Goal: Find specific page/section: Find specific page/section

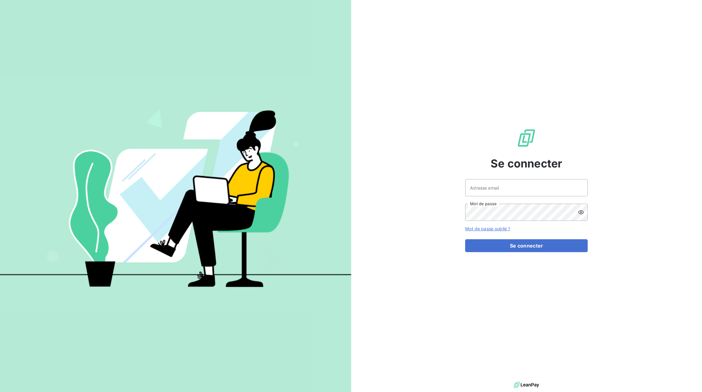
click at [0, 391] on div at bounding box center [0, 392] width 0 height 0
type input "[EMAIL_ADDRESS][DOMAIN_NAME]"
click at [538, 247] on button "Se connecter" at bounding box center [526, 245] width 123 height 13
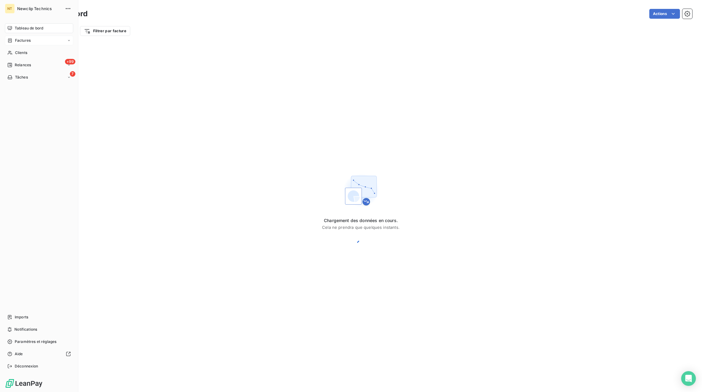
click at [21, 40] on span "Factures" at bounding box center [23, 41] width 16 height 6
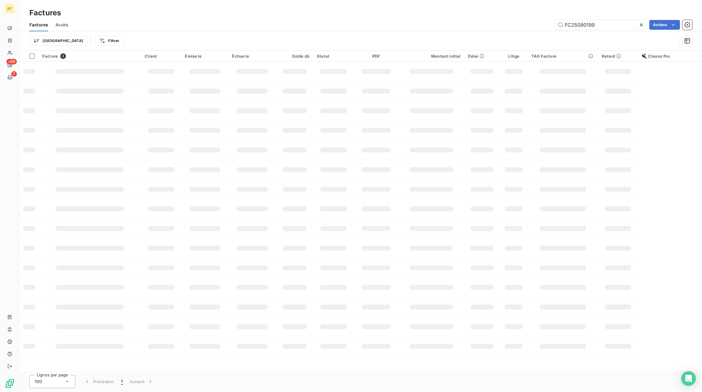
click at [639, 25] on icon at bounding box center [642, 25] width 6 height 6
click at [622, 25] on input "text" at bounding box center [601, 25] width 92 height 10
paste input "FC25090049"
type input "FC25090049"
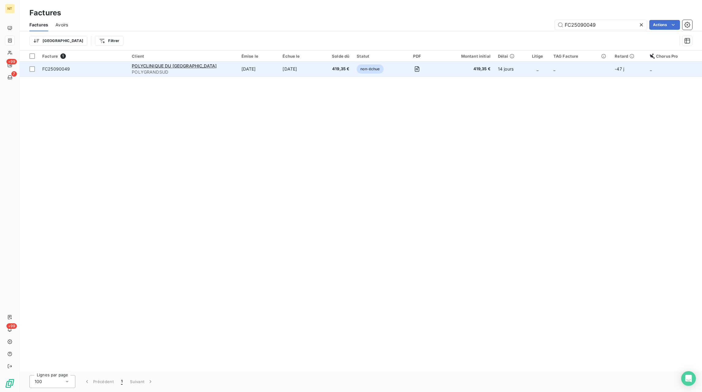
click at [285, 72] on td "[DATE]" at bounding box center [300, 69] width 42 height 15
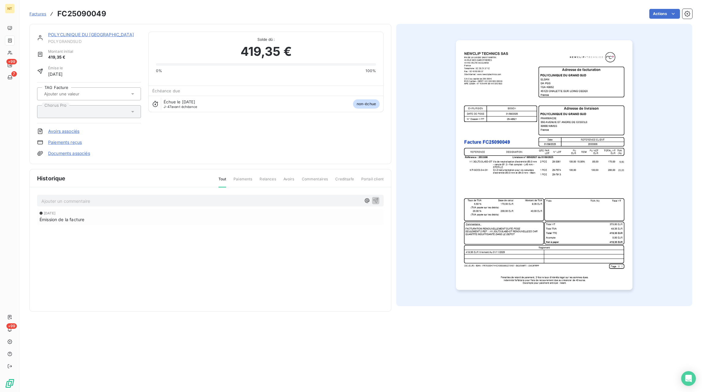
click at [137, 201] on p "Ajouter un commentaire ﻿" at bounding box center [201, 201] width 320 height 8
click at [376, 201] on icon "button" at bounding box center [376, 200] width 6 height 6
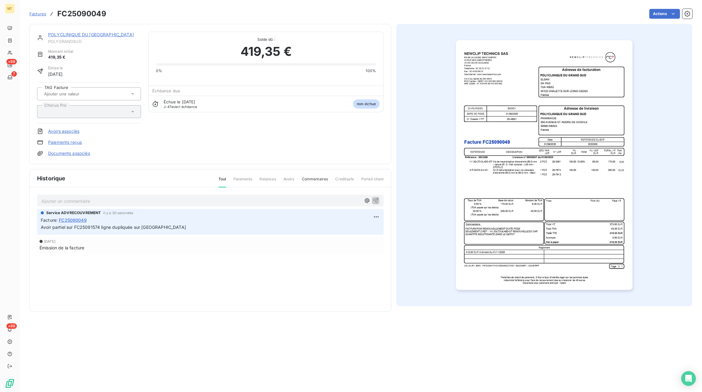
click at [44, 16] on span "Factures" at bounding box center [37, 13] width 17 height 5
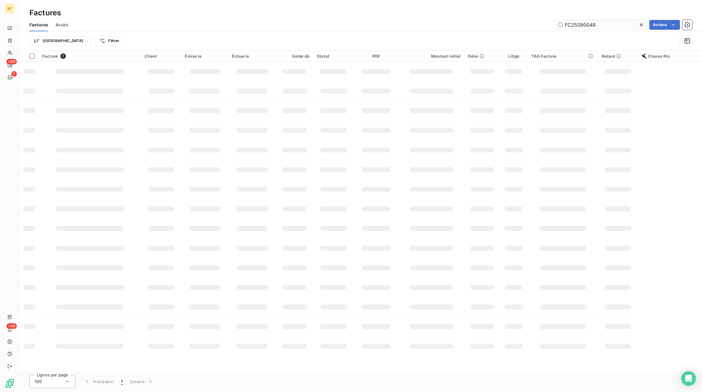
drag, startPoint x: 641, startPoint y: 23, endPoint x: 637, endPoint y: 24, distance: 4.7
click at [641, 23] on icon at bounding box center [642, 25] width 6 height 6
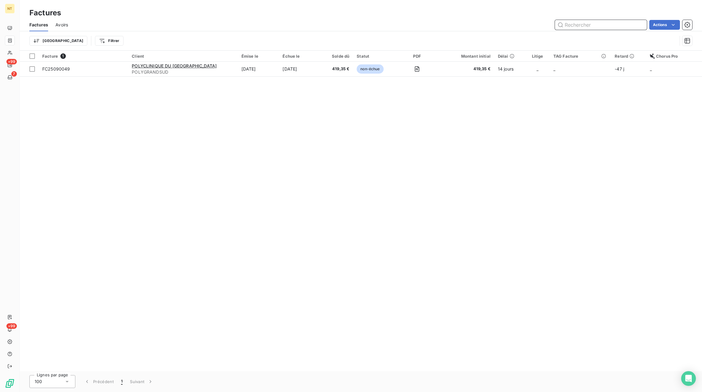
click at [624, 26] on input "text" at bounding box center [601, 25] width 92 height 10
paste input "FC25090760"
type input "FC25090760"
click at [323, 61] on th "Solde dû" at bounding box center [325, 56] width 33 height 11
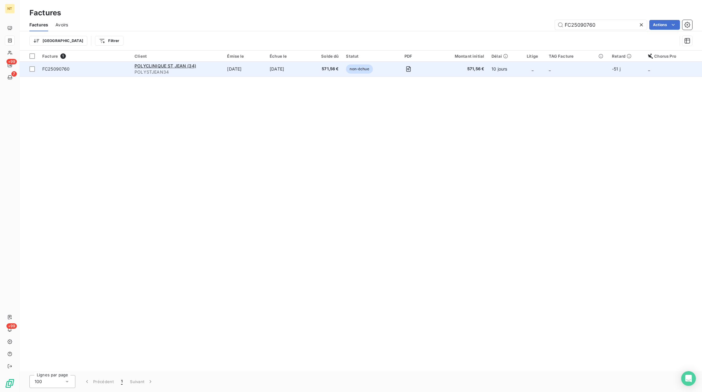
click at [323, 63] on td "571,56 €" at bounding box center [325, 69] width 33 height 15
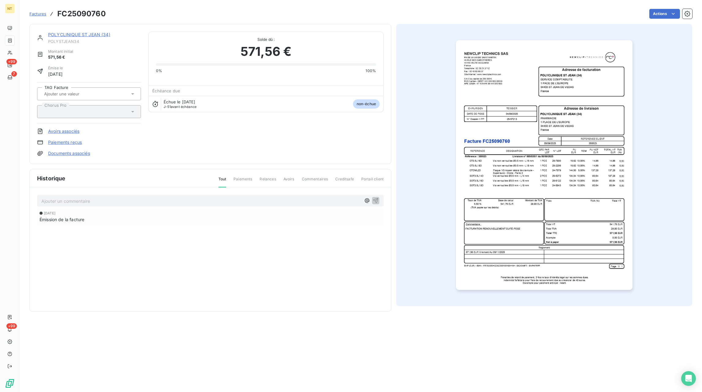
click at [140, 206] on div "Ajouter un commentaire ﻿" at bounding box center [210, 201] width 347 height 12
click at [143, 203] on p "Ajouter un commentaire ﻿" at bounding box center [201, 201] width 320 height 8
